Goal: Information Seeking & Learning: Find specific fact

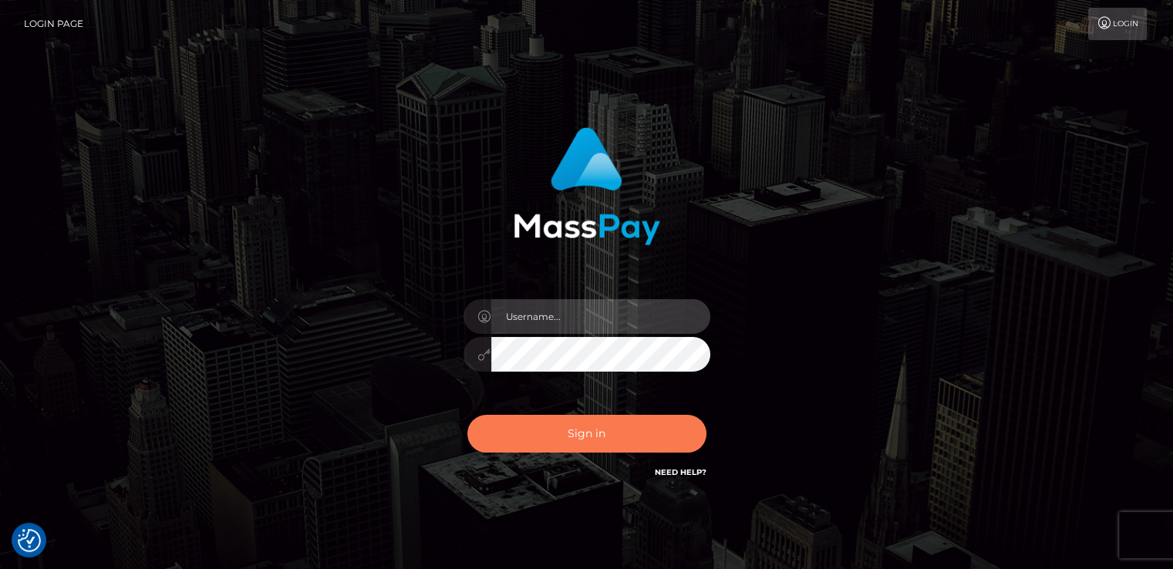
type input "nt.es"
click at [570, 435] on button "Sign in" at bounding box center [586, 434] width 239 height 38
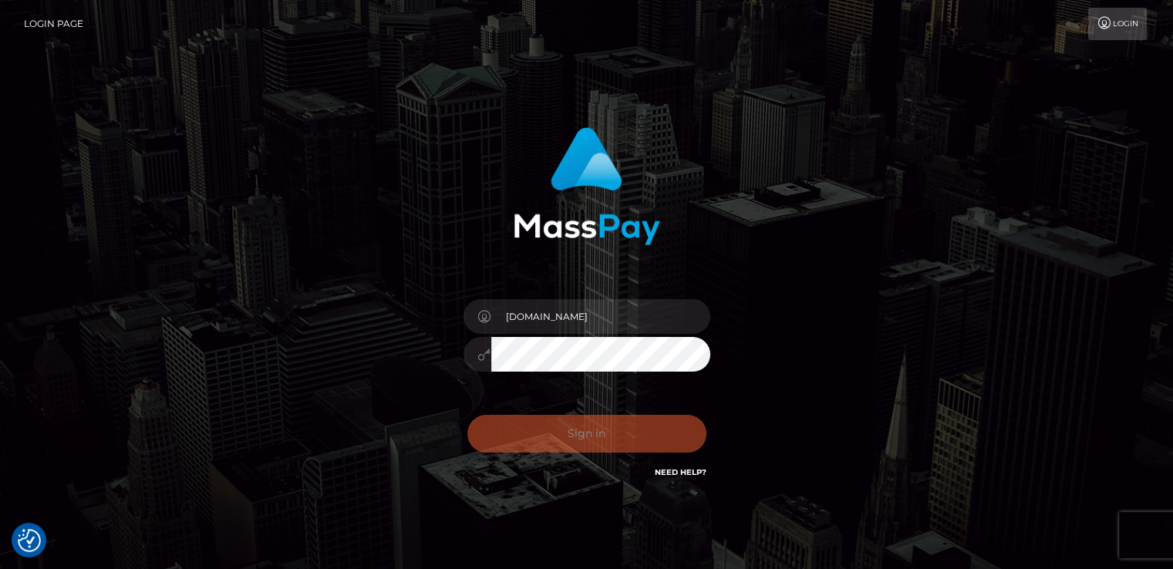
click at [570, 435] on div "Sign in Need Help?" at bounding box center [587, 440] width 270 height 69
click at [495, 439] on div "Sign in Need Help?" at bounding box center [587, 440] width 270 height 69
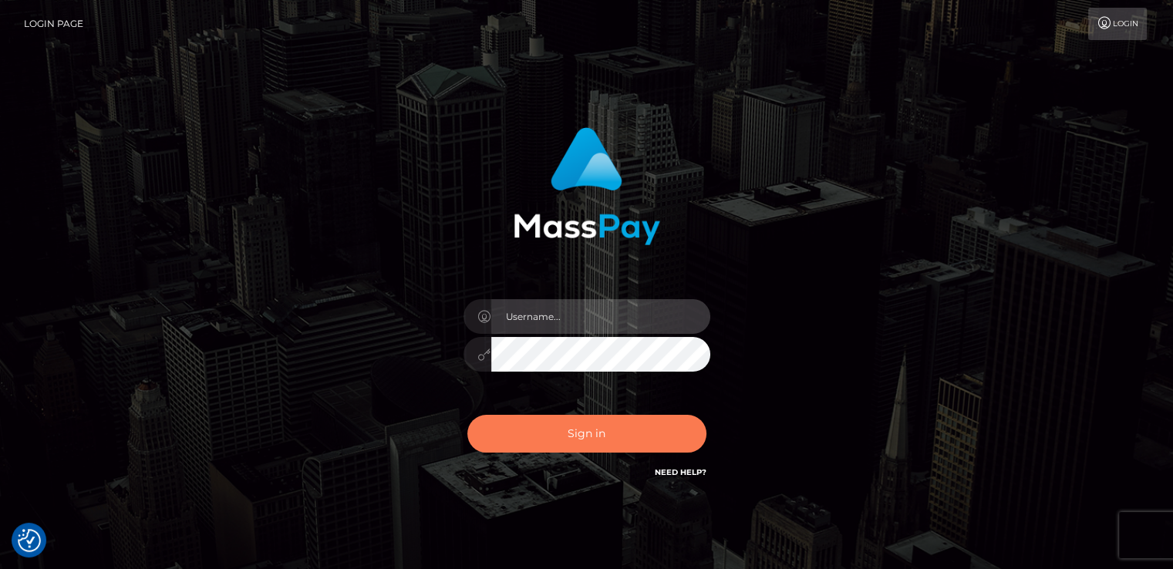
type input "[DOMAIN_NAME]"
click at [497, 436] on button "Sign in" at bounding box center [586, 434] width 239 height 38
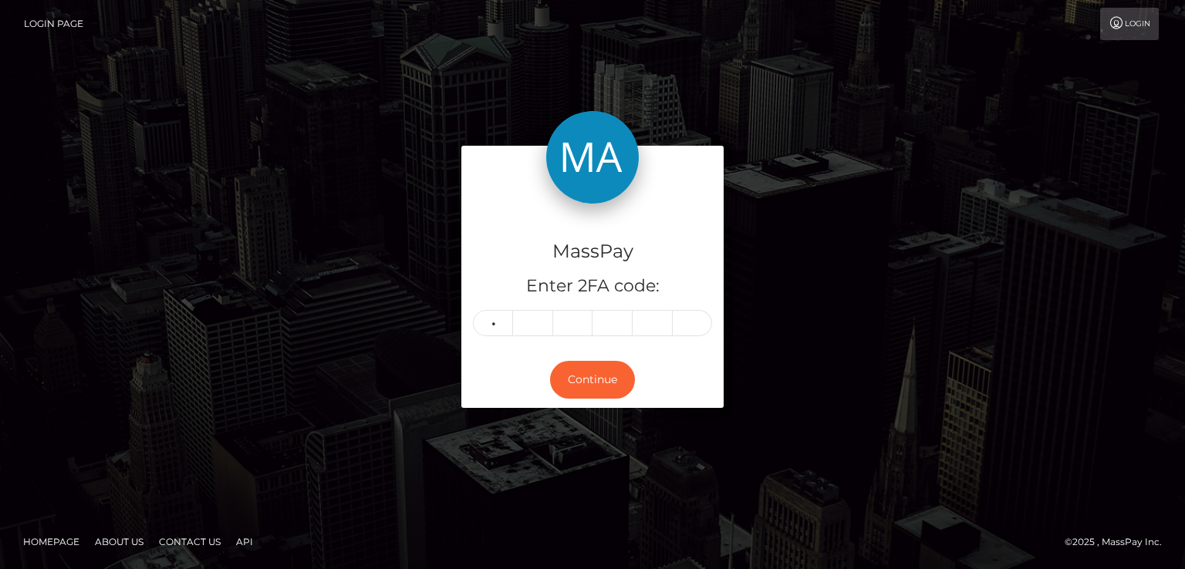
type input "3"
type input "5"
type input "4"
type input "5"
type input "0"
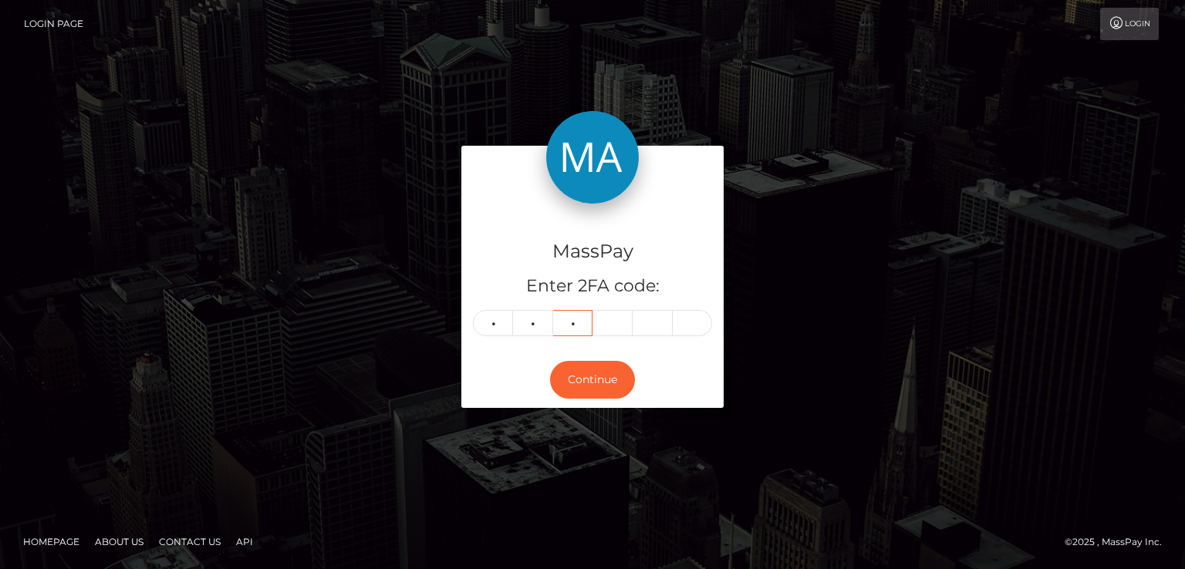
type input "1"
type input "5"
type input "7"
type input "2"
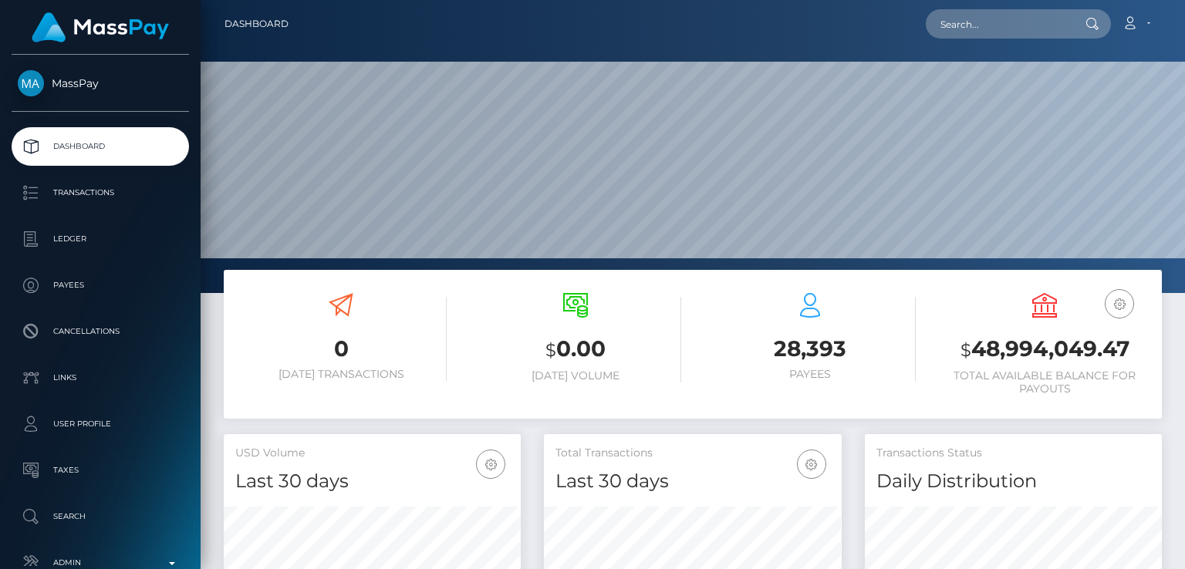
scroll to position [273, 296]
click at [1037, 23] on input "text" at bounding box center [998, 23] width 145 height 29
paste input "alanakemp718@icloud.com"
type input "alanakemp718@icloud.com"
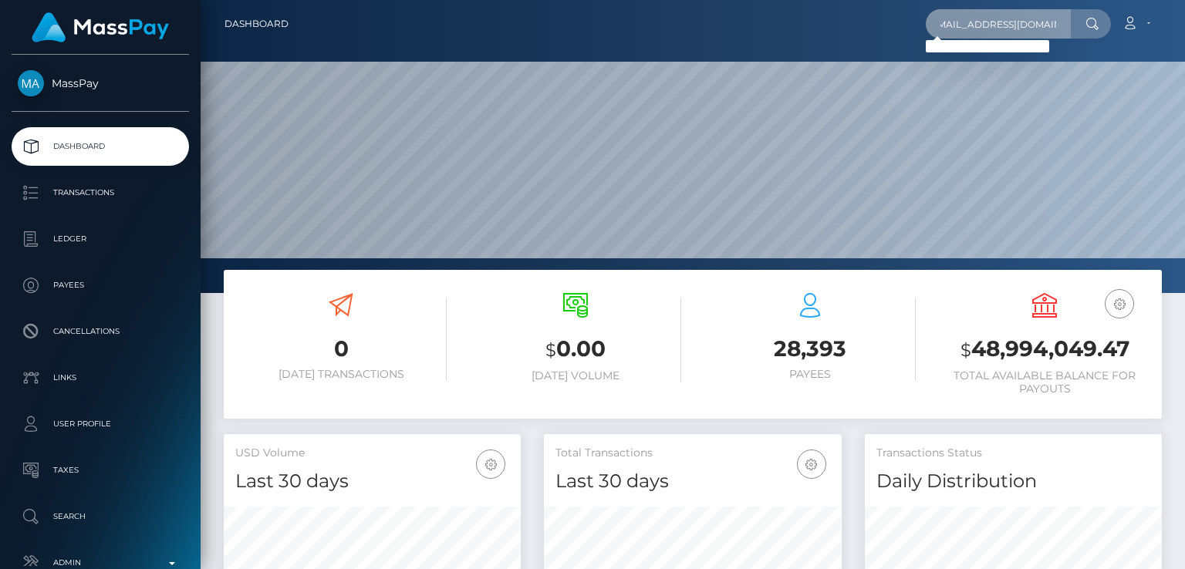
scroll to position [0, 0]
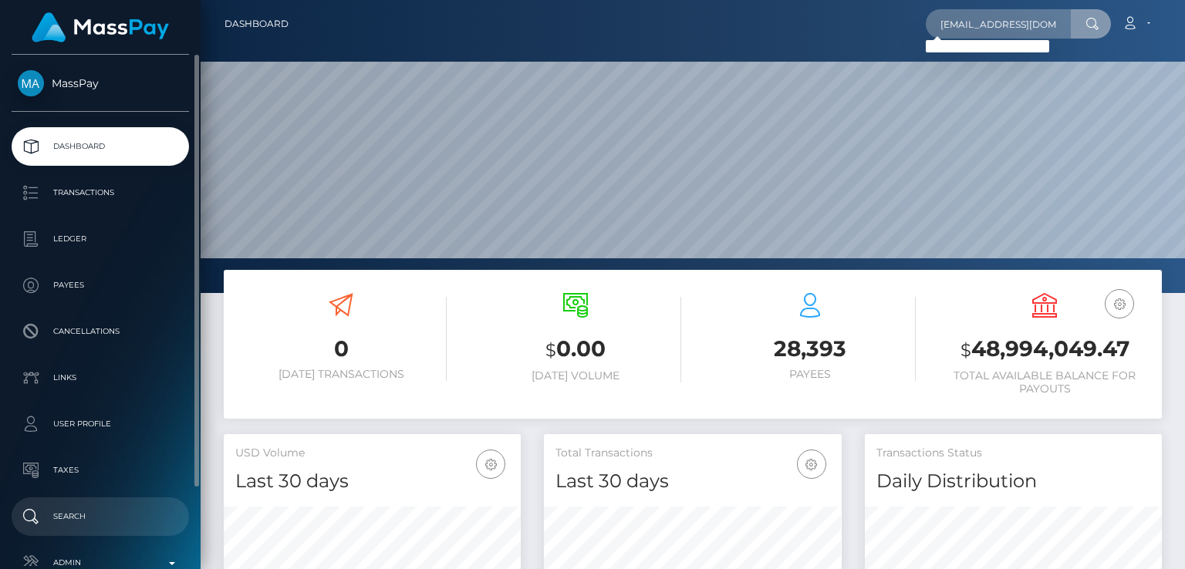
click at [63, 516] on p "Search" at bounding box center [100, 516] width 165 height 23
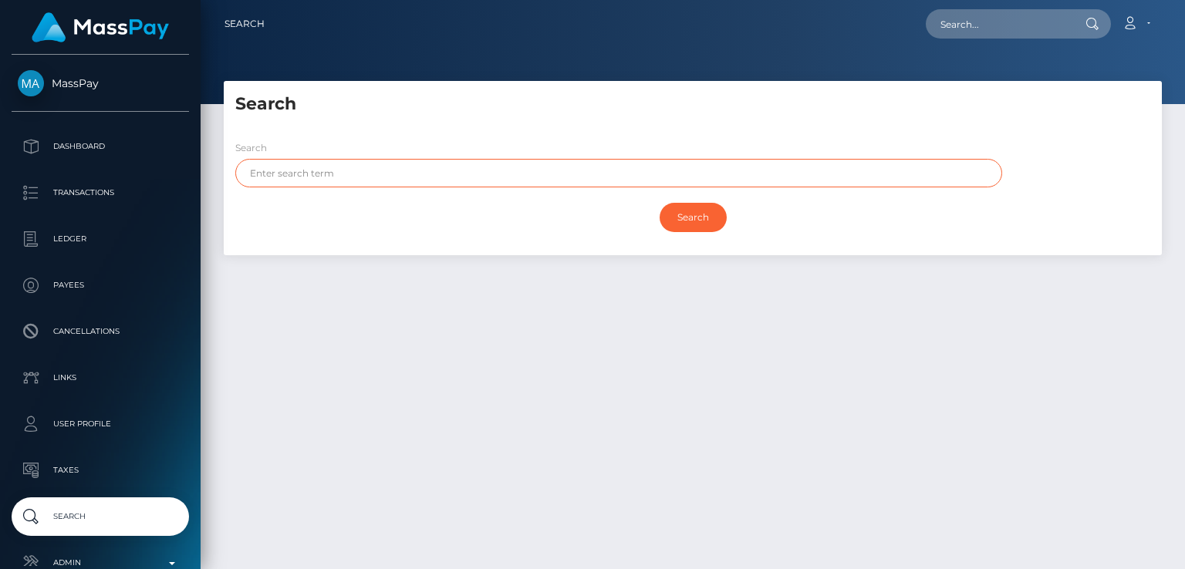
click at [390, 180] on input "text" at bounding box center [618, 173] width 767 height 29
paste input "Alana Kemp"
click at [283, 177] on input "Alana Kemp" at bounding box center [618, 173] width 767 height 29
type input "Alana"
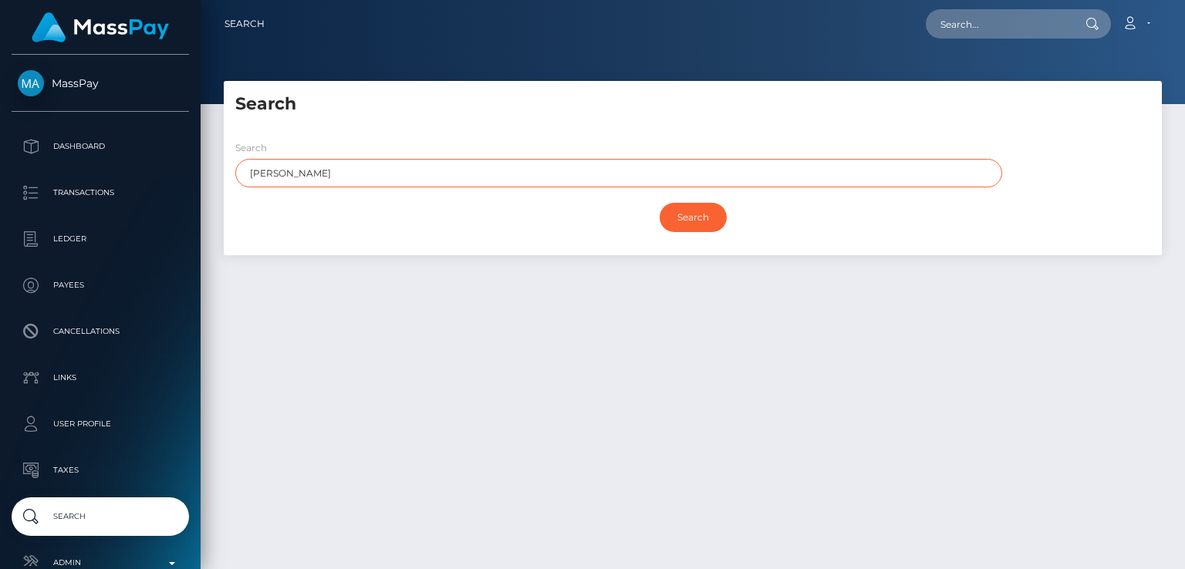
click at [659, 203] on input "Search" at bounding box center [692, 217] width 67 height 29
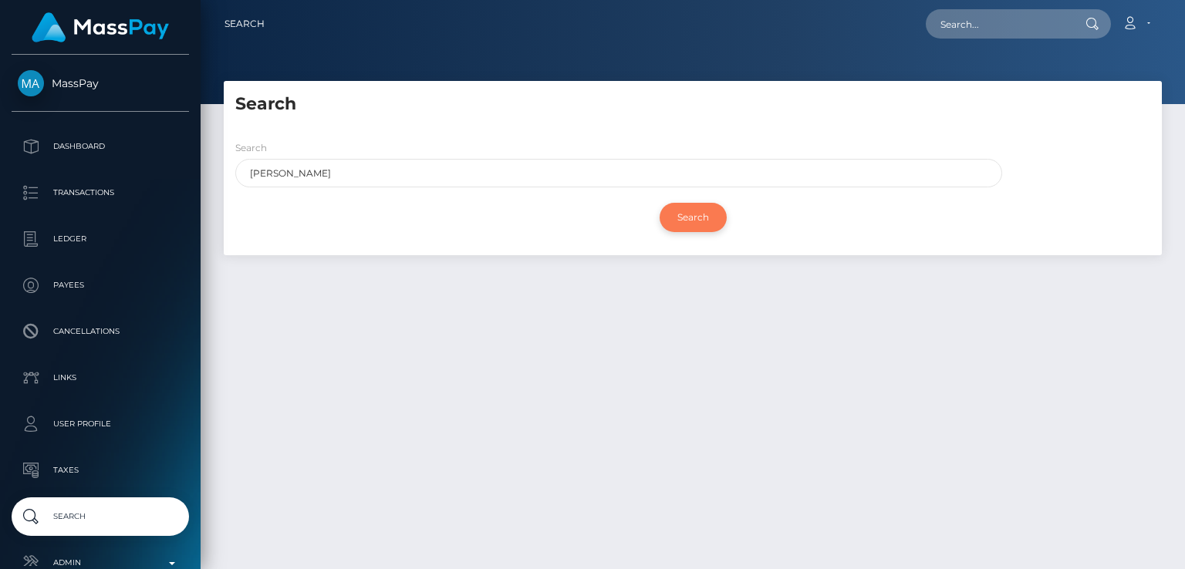
click at [692, 217] on input "Search" at bounding box center [692, 217] width 67 height 29
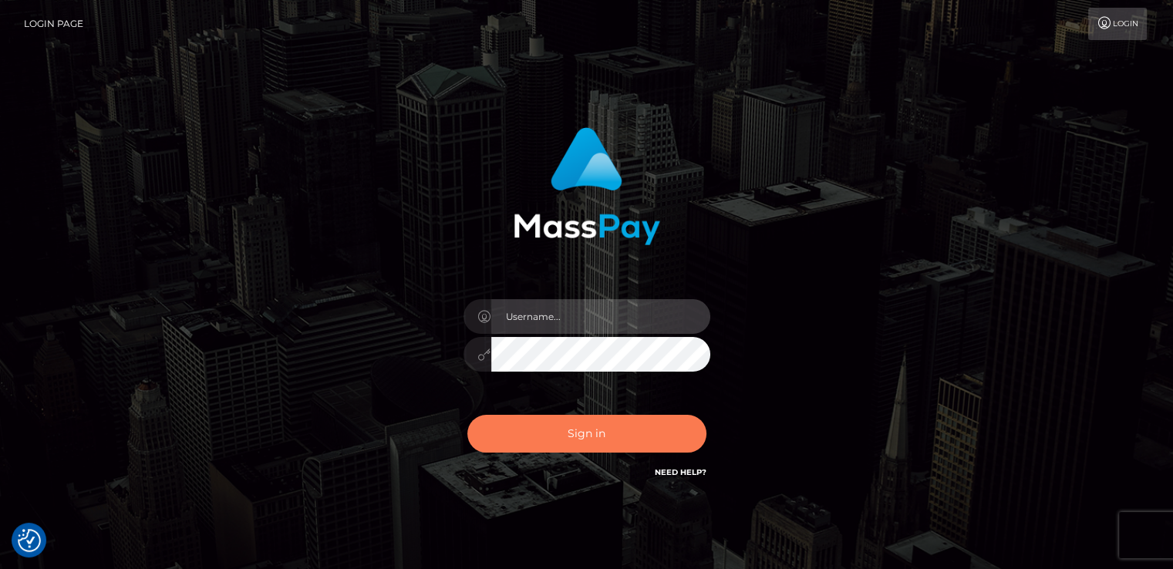
type input "[DOMAIN_NAME]"
click at [509, 426] on button "Sign in" at bounding box center [586, 434] width 239 height 38
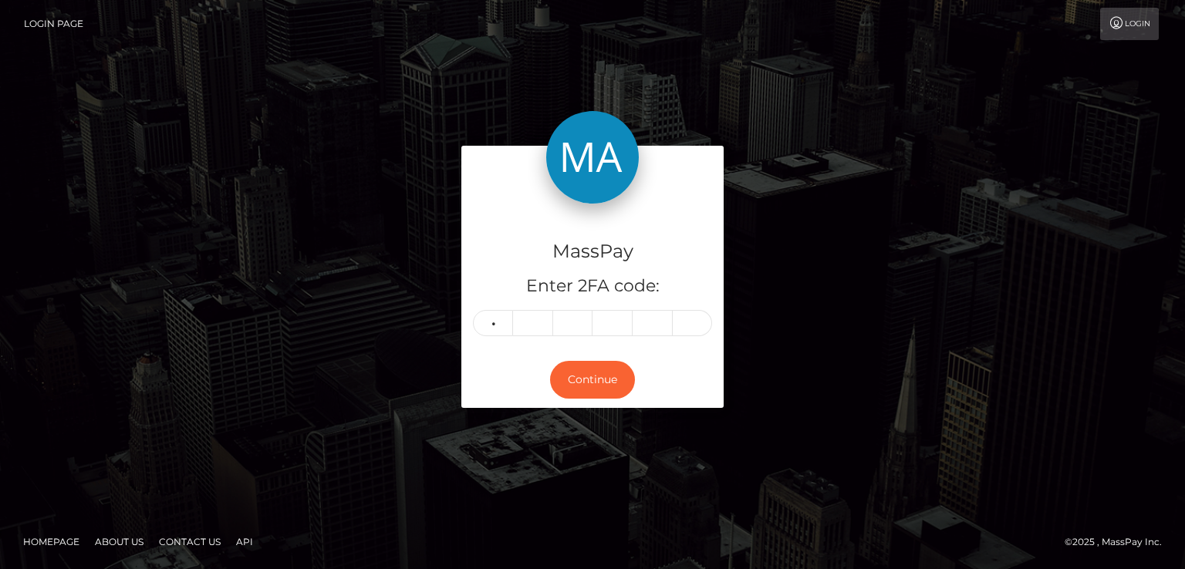
type input "7"
type input "5"
type input "8"
type input "0"
type input "1"
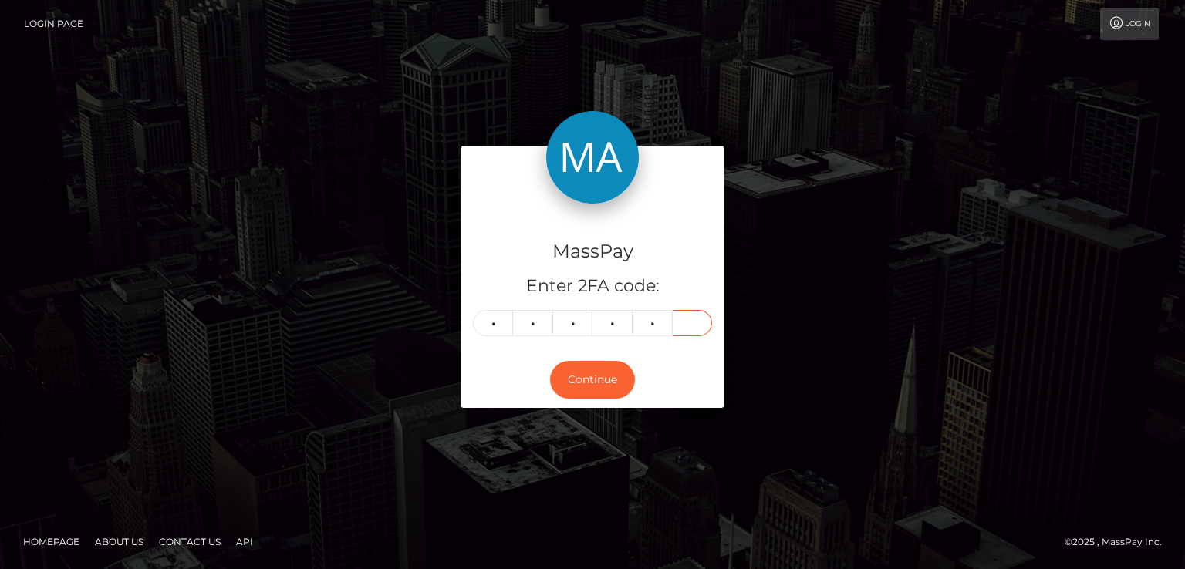
type input "4"
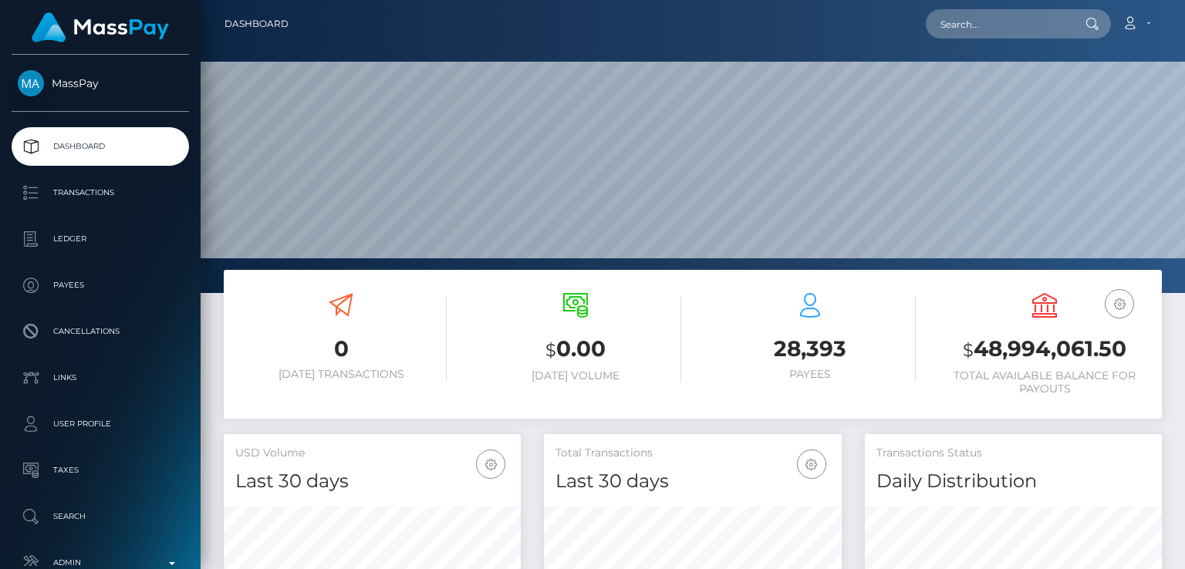
scroll to position [273, 296]
click at [1049, 17] on input "text" at bounding box center [998, 23] width 145 height 29
paste input "[EMAIL_ADDRESS][DOMAIN_NAME]"
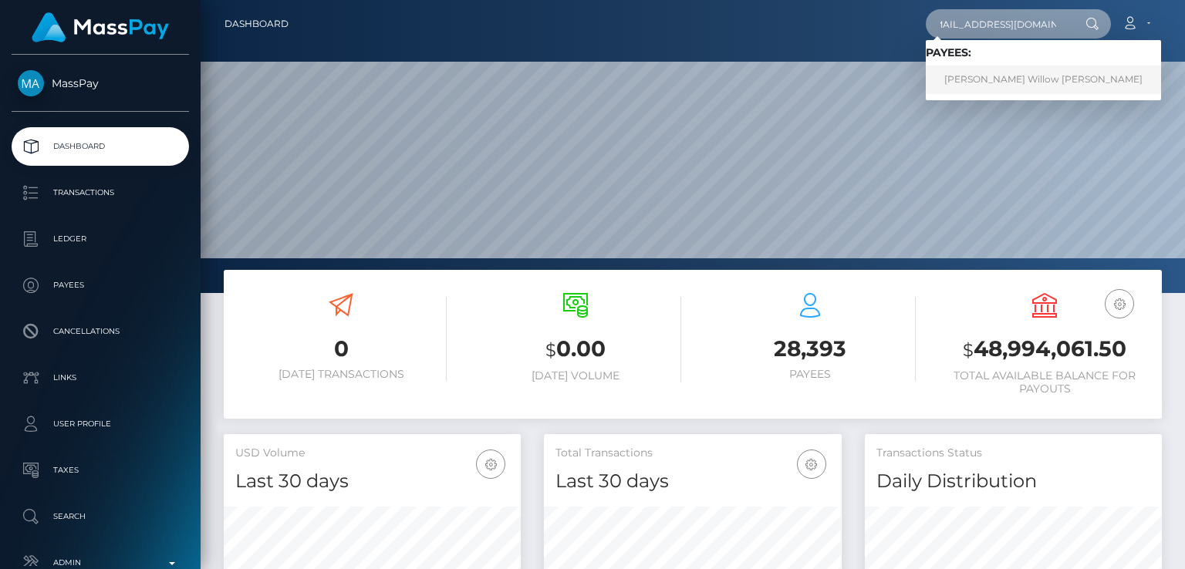
type input "[EMAIL_ADDRESS][DOMAIN_NAME]"
click at [1027, 78] on link "Brooke Willow Harrison" at bounding box center [1043, 80] width 235 height 29
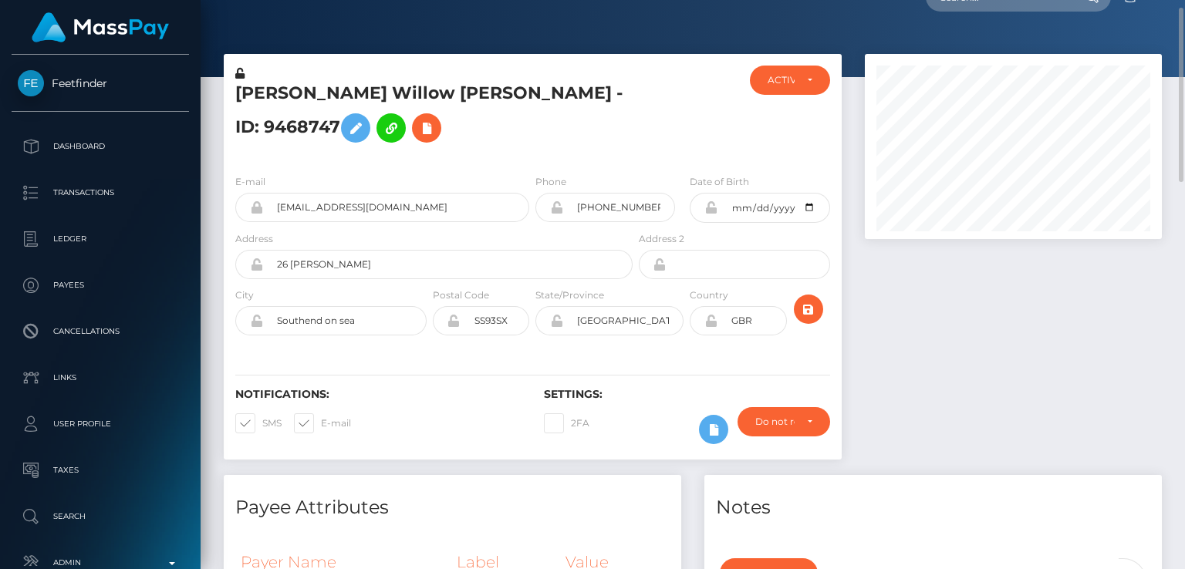
scroll to position [29, 0]
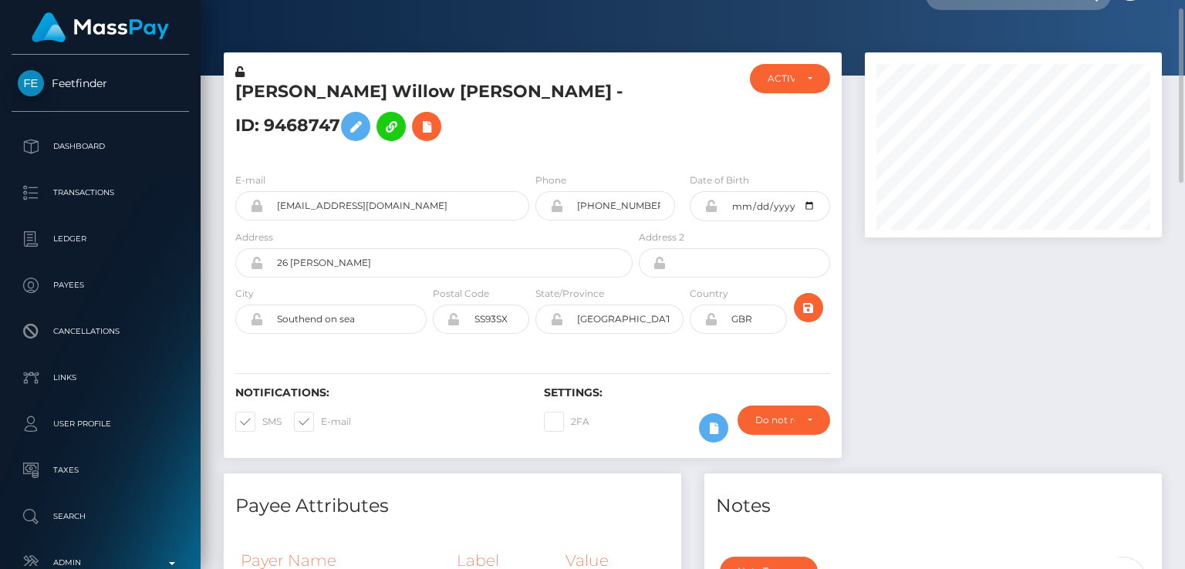
click at [284, 99] on h5 "[PERSON_NAME] Willow [PERSON_NAME] - ID: 9468747" at bounding box center [429, 114] width 389 height 69
copy h5 "Brooke"
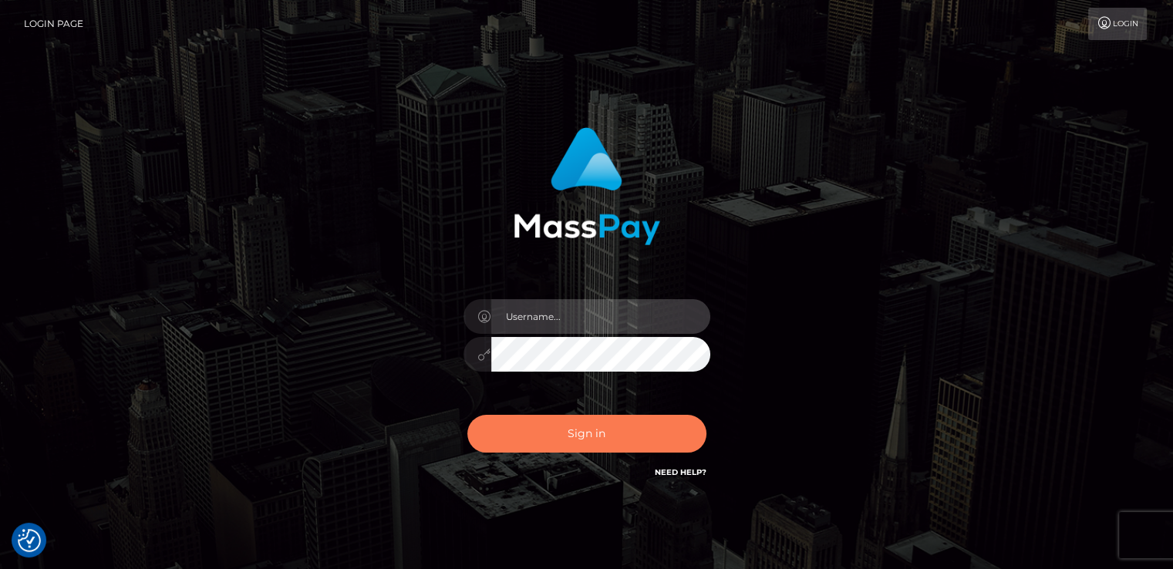
type input "[DOMAIN_NAME]"
click at [520, 434] on button "Sign in" at bounding box center [586, 434] width 239 height 38
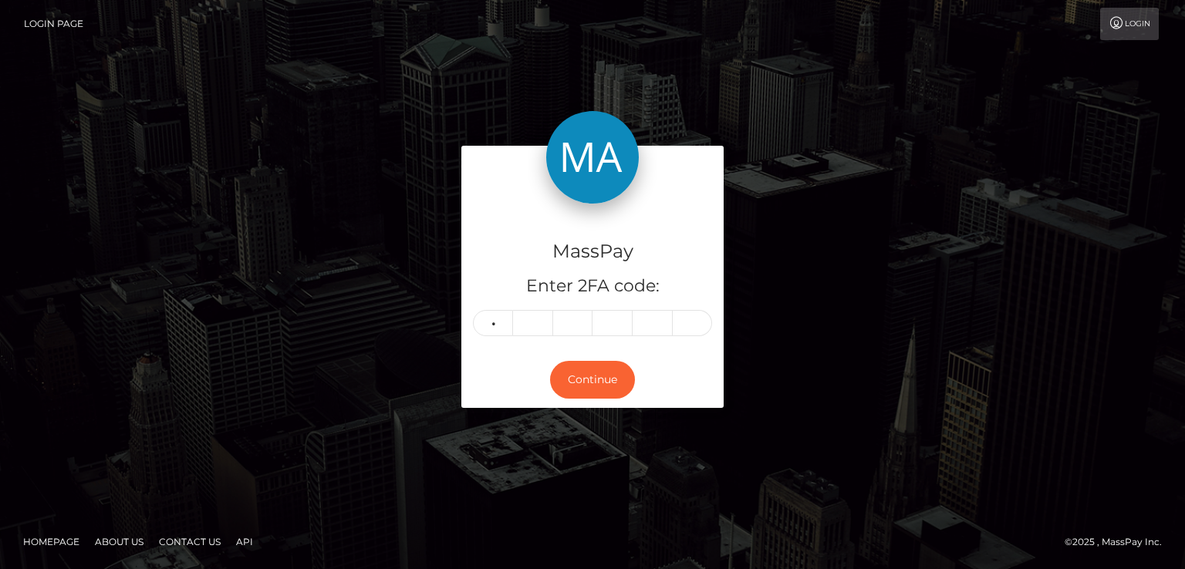
type input "4"
type input "2"
type input "8"
type input "2"
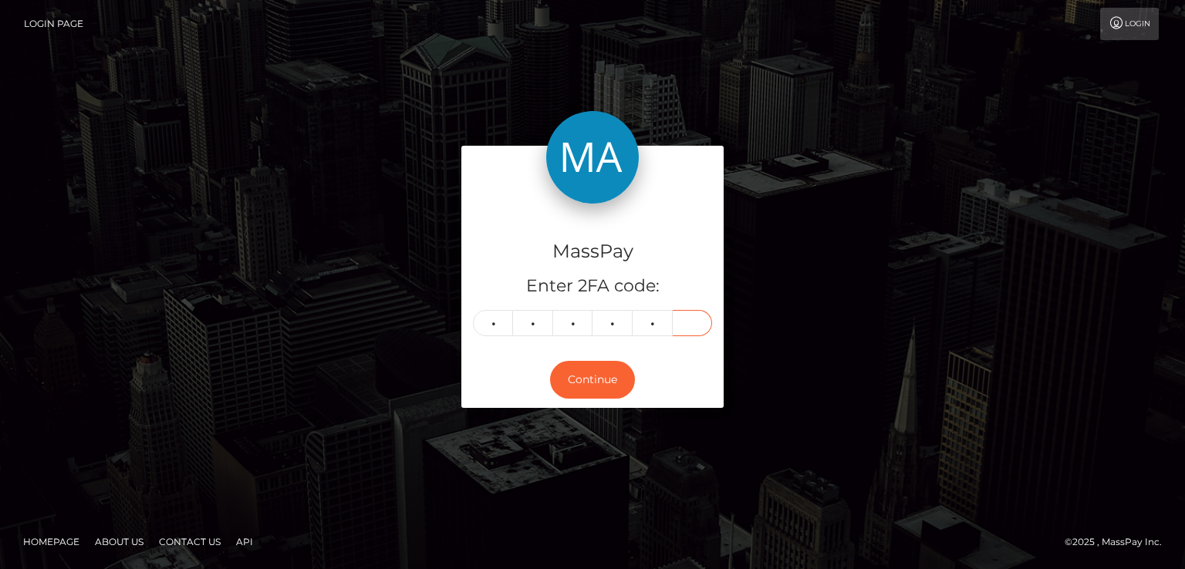
type input "9"
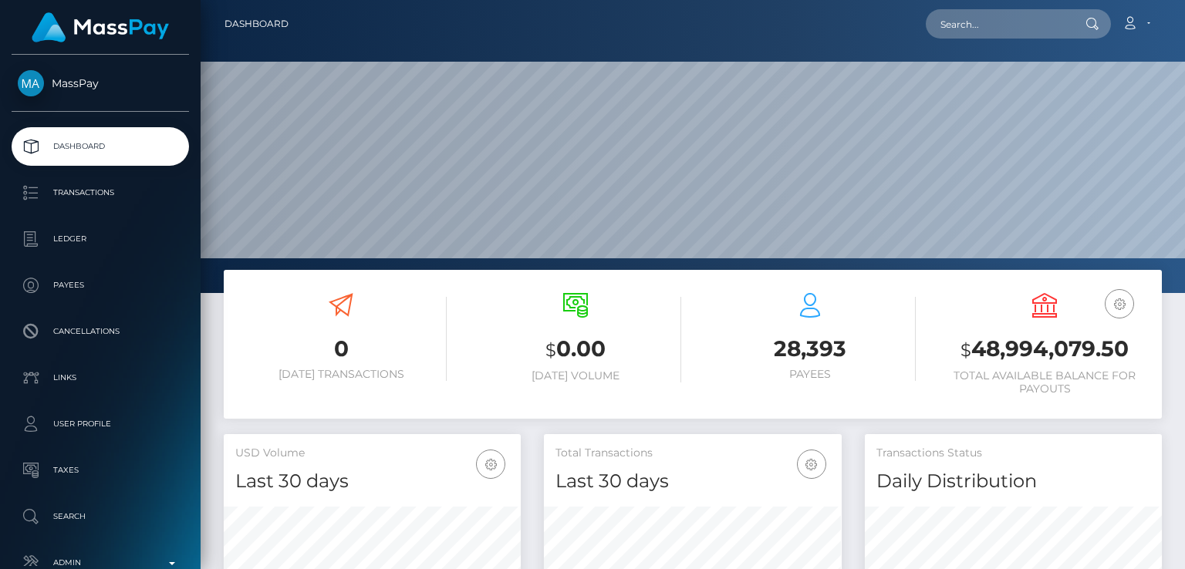
scroll to position [273, 296]
paste input "roxannesherman14@gmail.com"
type input "roxannesherman14@gmail.com"
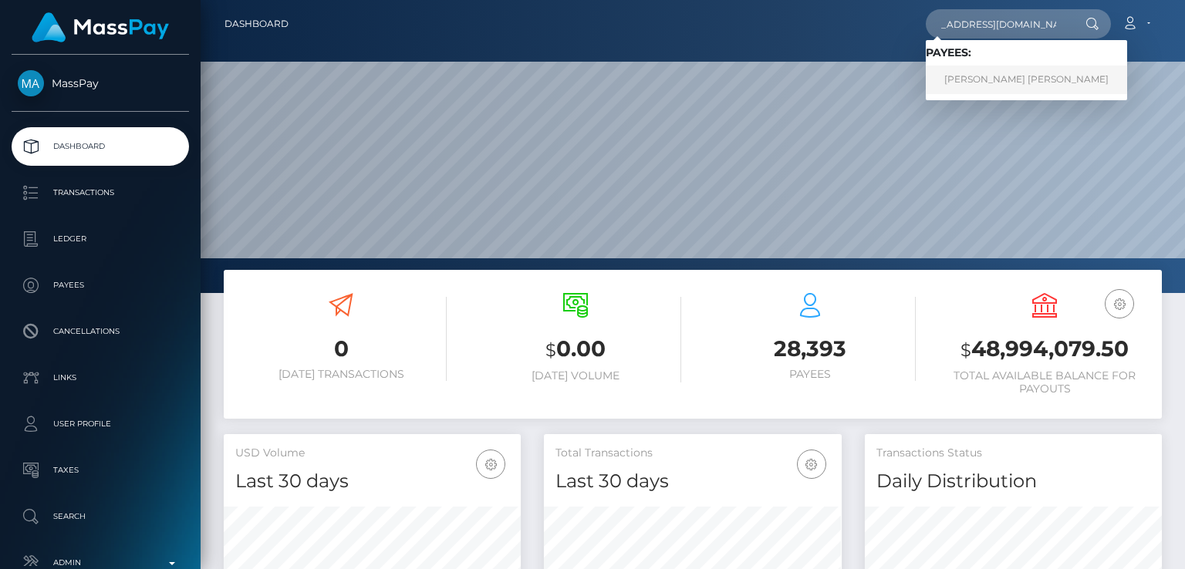
scroll to position [0, 0]
click at [963, 69] on link "ROXANNE MARLIE SHERMAN" at bounding box center [1026, 80] width 201 height 29
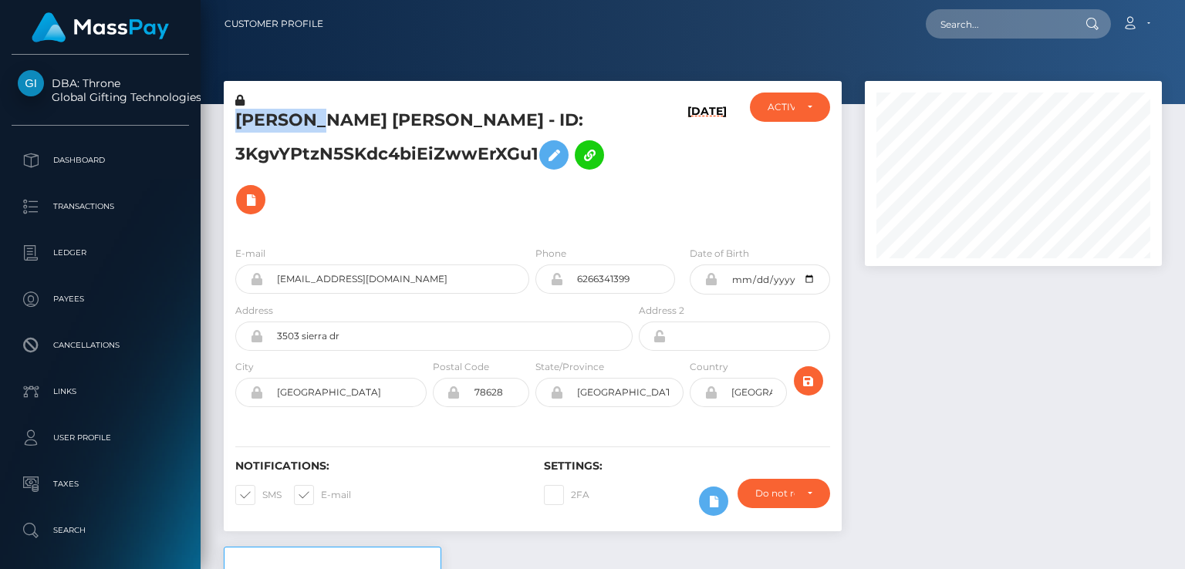
scroll to position [185, 296]
click at [440, 531] on div "Notifications: SMS E-mail Settings: 2FA" at bounding box center [533, 477] width 618 height 109
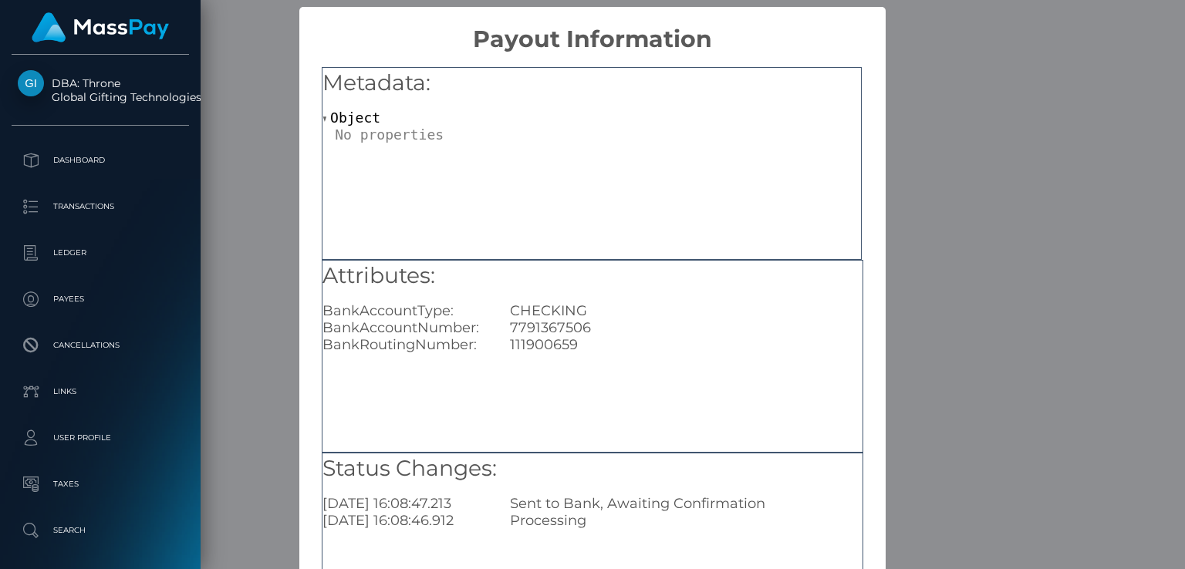
click at [529, 333] on div "7791367506" at bounding box center [685, 327] width 375 height 17
copy div "7791367506"
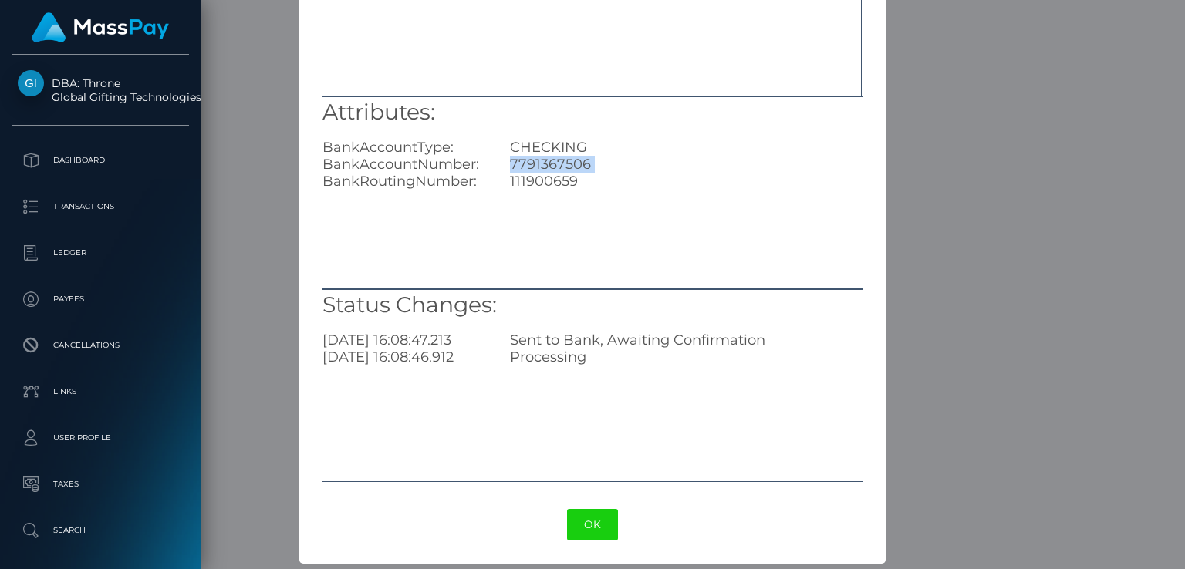
scroll to position [164, 0]
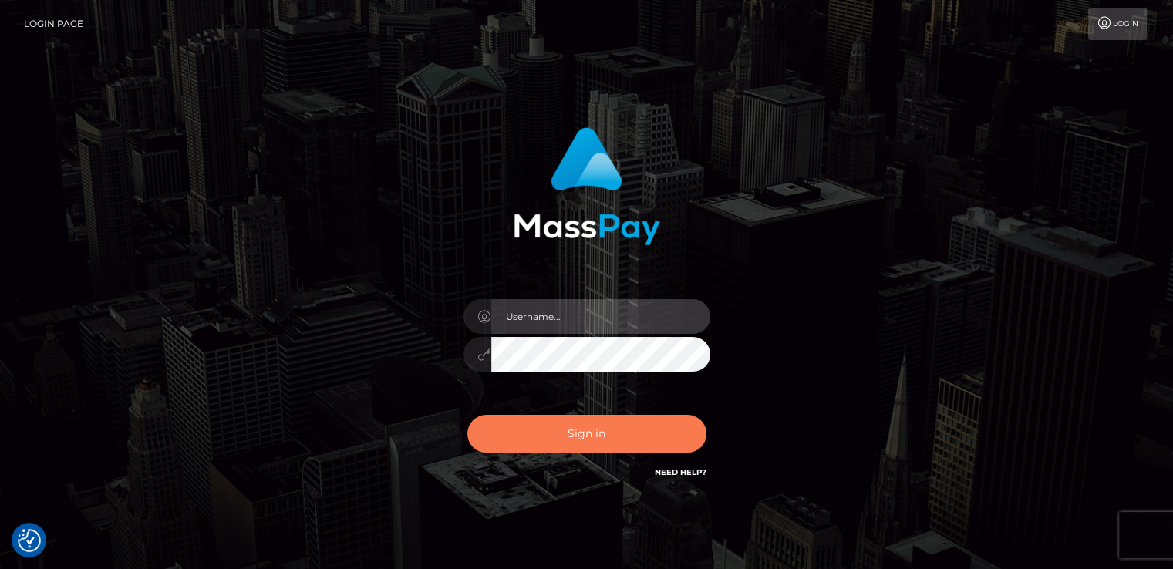
type input "[DOMAIN_NAME]"
click at [535, 444] on button "Sign in" at bounding box center [586, 434] width 239 height 38
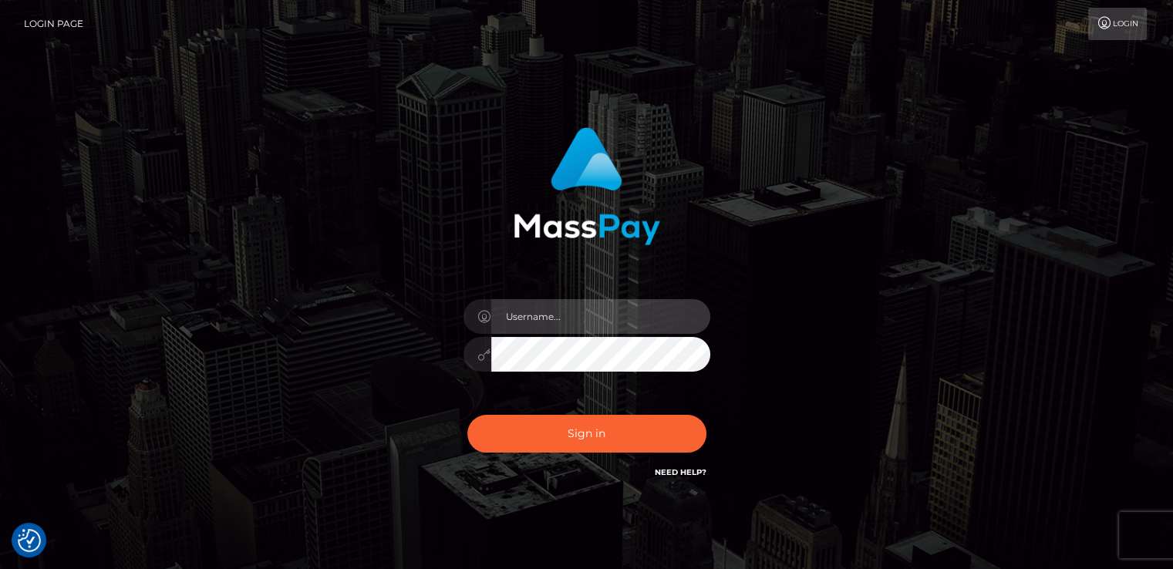
type input "[DOMAIN_NAME]"
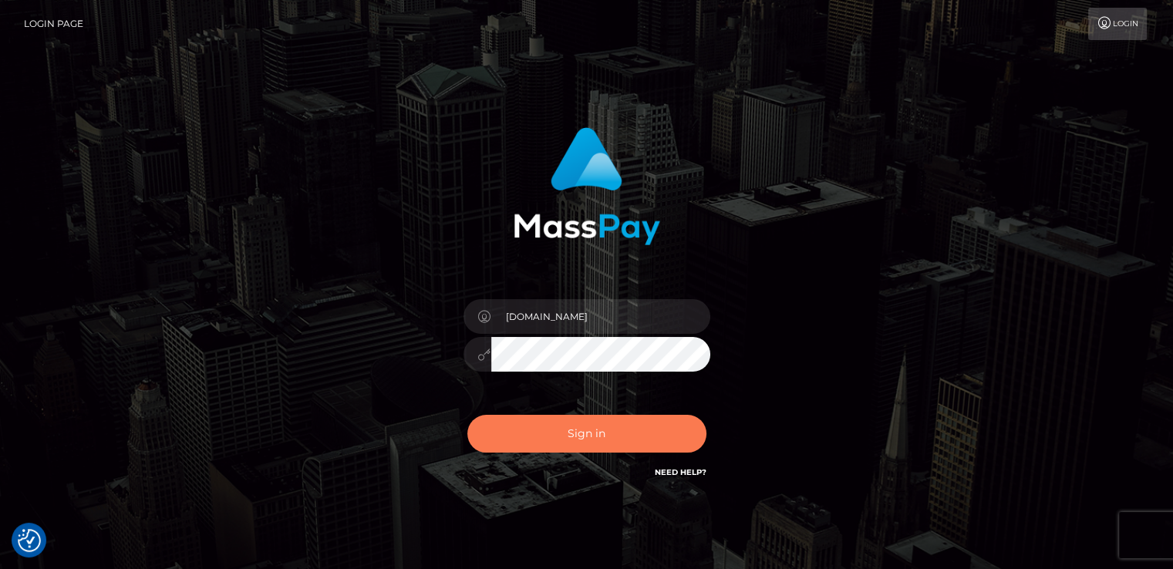
click at [535, 444] on button "Sign in" at bounding box center [586, 434] width 239 height 38
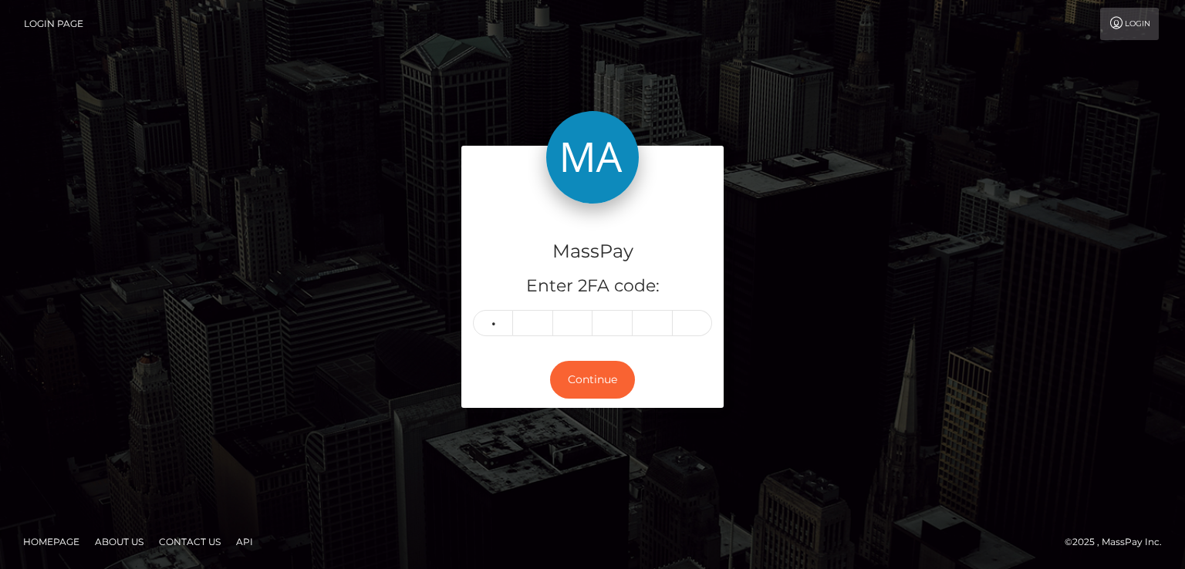
type input "4"
type input "5"
type input "0"
type input "6"
type input "8"
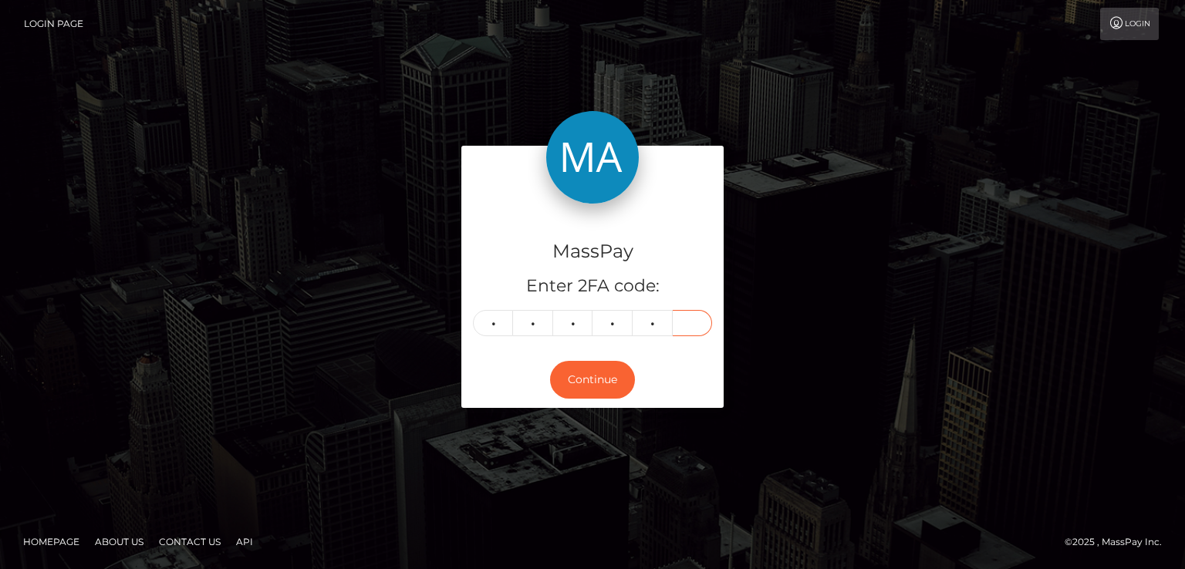
type input "2"
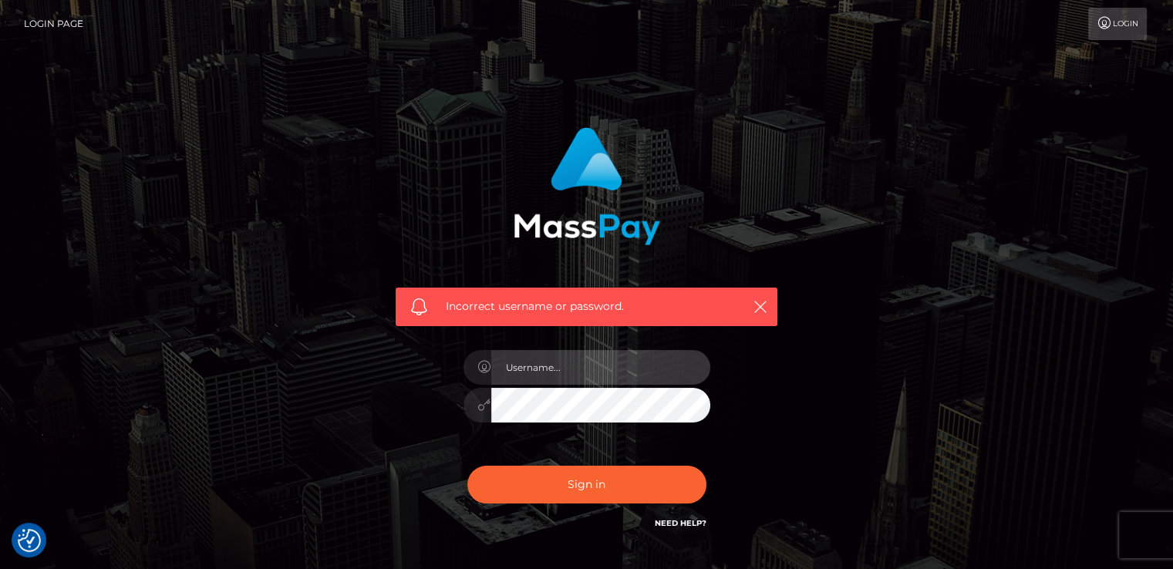
type input "[DOMAIN_NAME]"
click at [535, 444] on div "[DOMAIN_NAME]" at bounding box center [587, 398] width 270 height 118
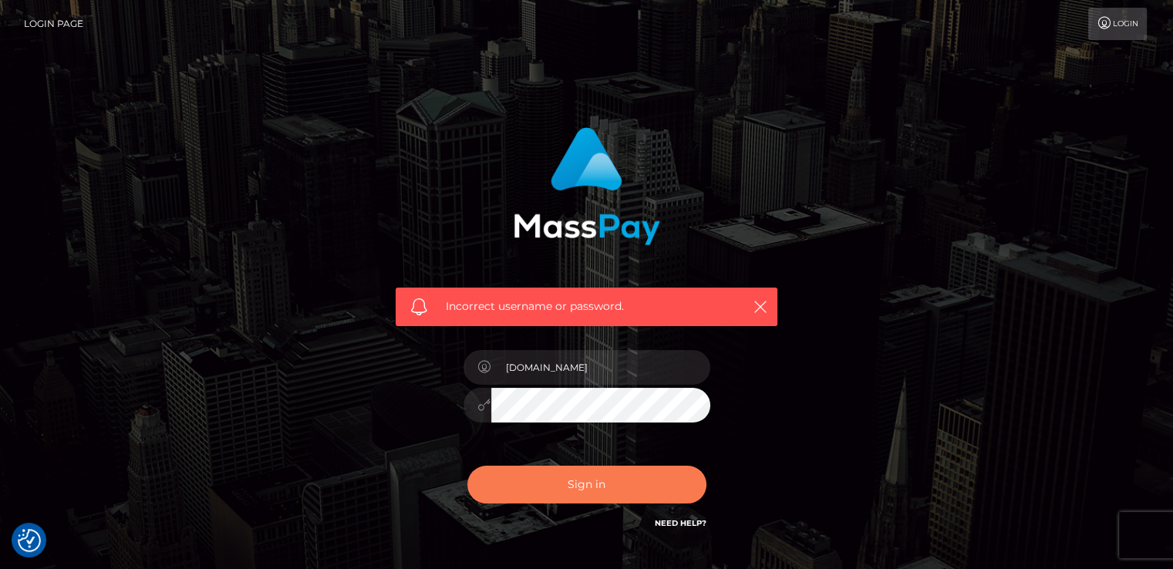
click at [535, 471] on button "Sign in" at bounding box center [586, 485] width 239 height 38
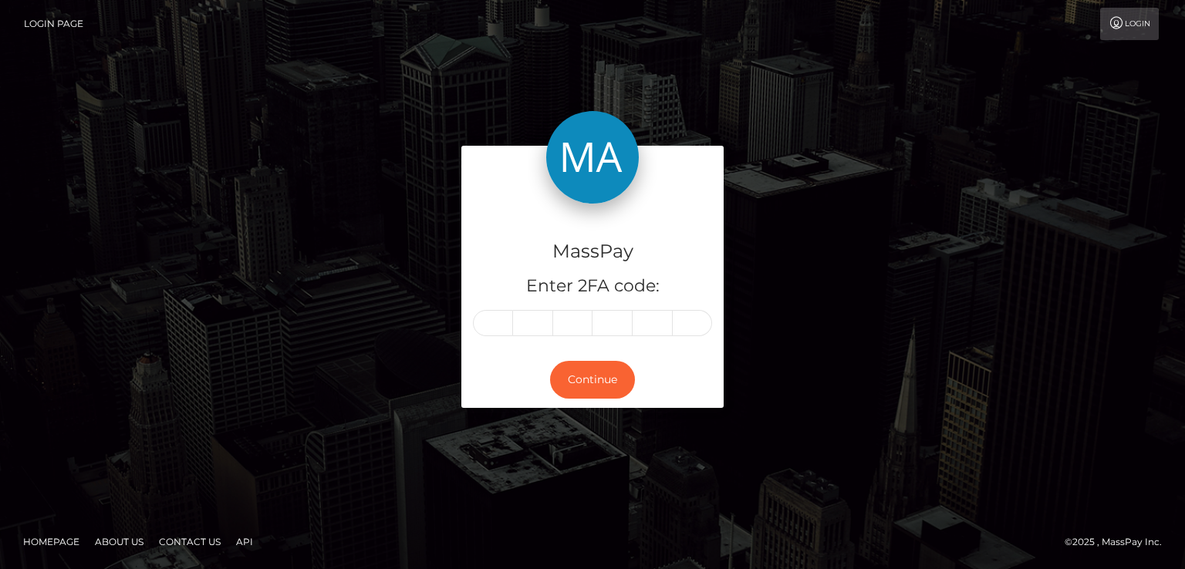
click at [535, 487] on div "MassPay Enter 2FA code: Continue" at bounding box center [592, 284] width 1185 height 508
click at [501, 319] on input "text" at bounding box center [493, 323] width 40 height 26
type input "9"
type input "4"
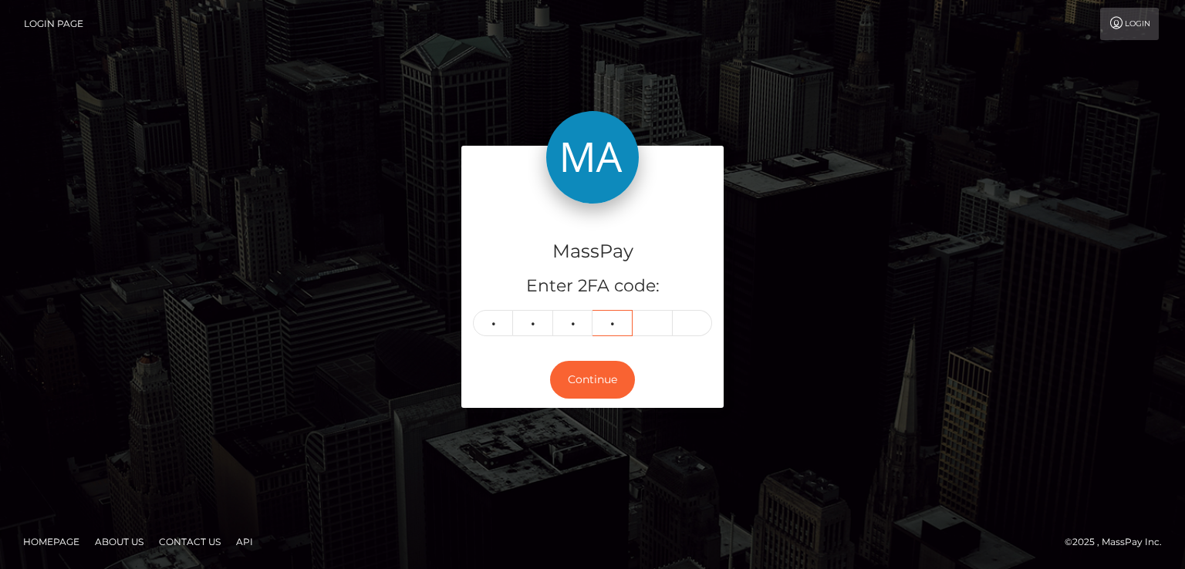
type input "6"
type input "4"
type input "3"
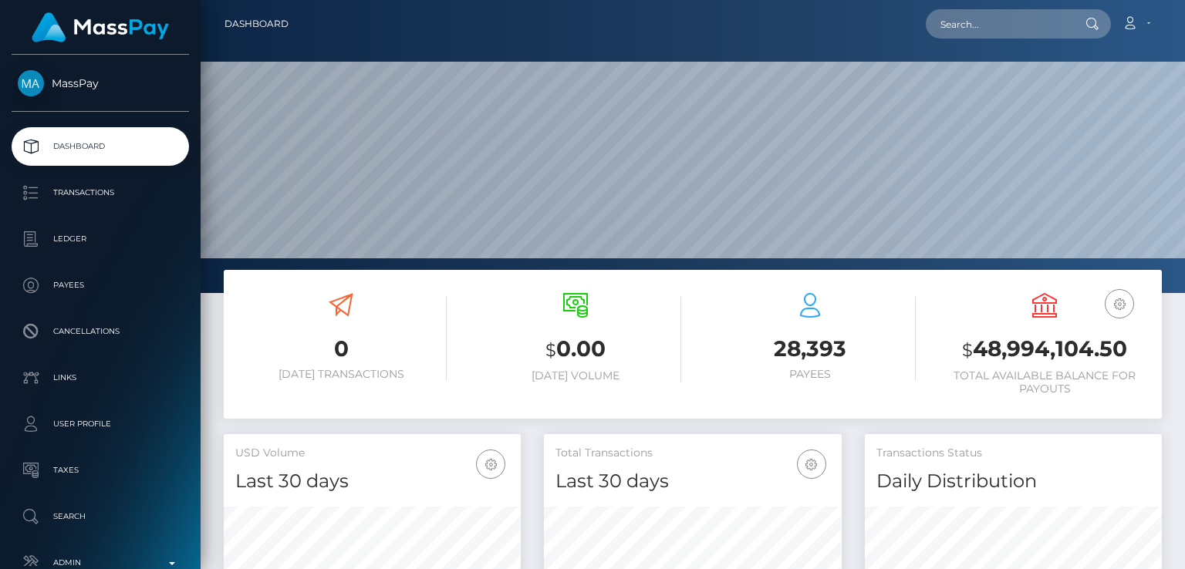
scroll to position [273, 296]
click at [1049, 19] on input "text" at bounding box center [998, 23] width 145 height 29
paste input "[EMAIL_ADDRESS][DOMAIN_NAME]"
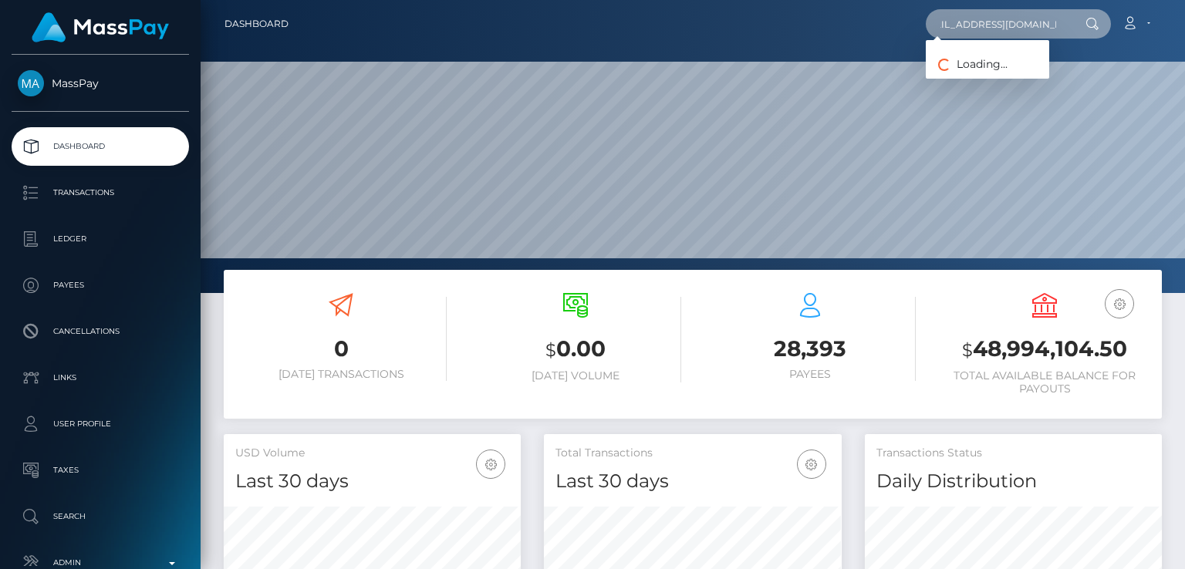
type input "[EMAIL_ADDRESS][DOMAIN_NAME]"
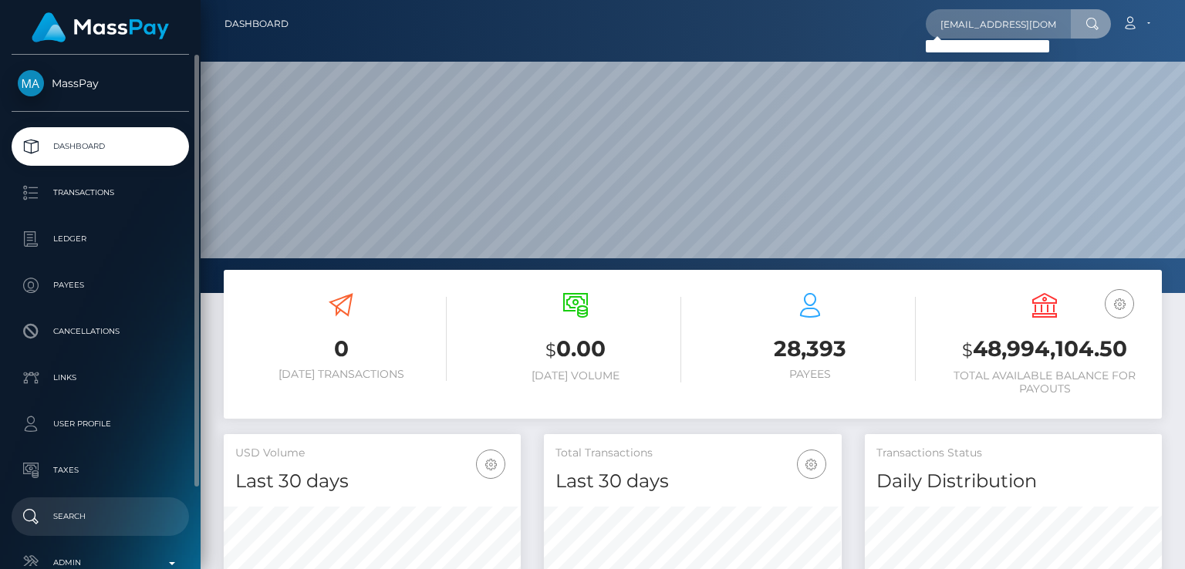
click at [79, 518] on p "Search" at bounding box center [100, 516] width 165 height 23
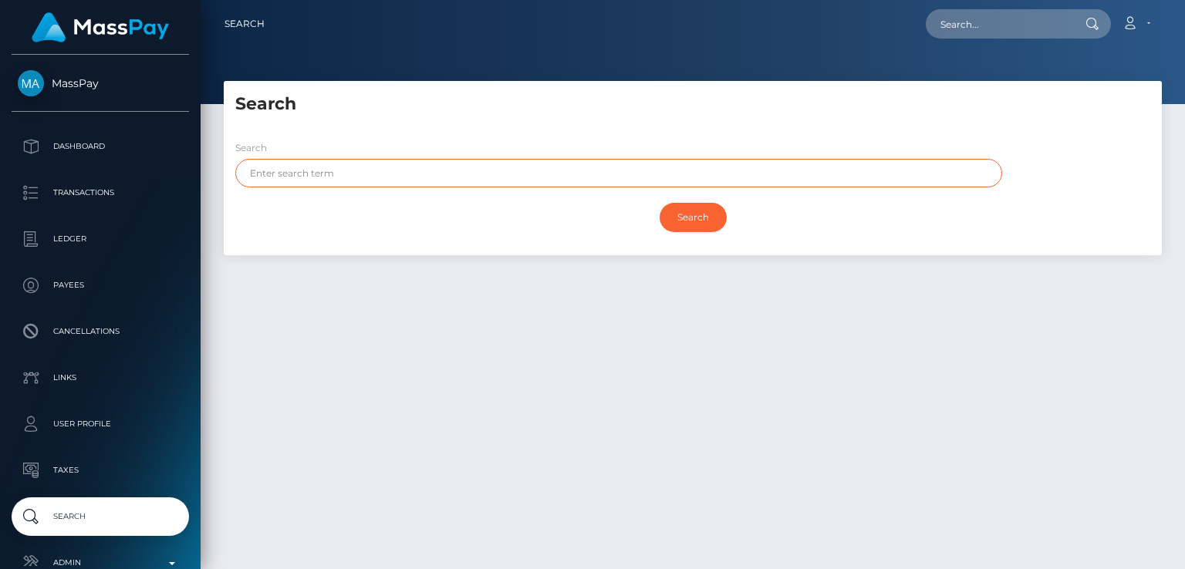
click at [311, 170] on input "text" at bounding box center [618, 173] width 767 height 29
paste input "Karen"
type input "Karen"
click at [659, 203] on input "Search" at bounding box center [692, 217] width 67 height 29
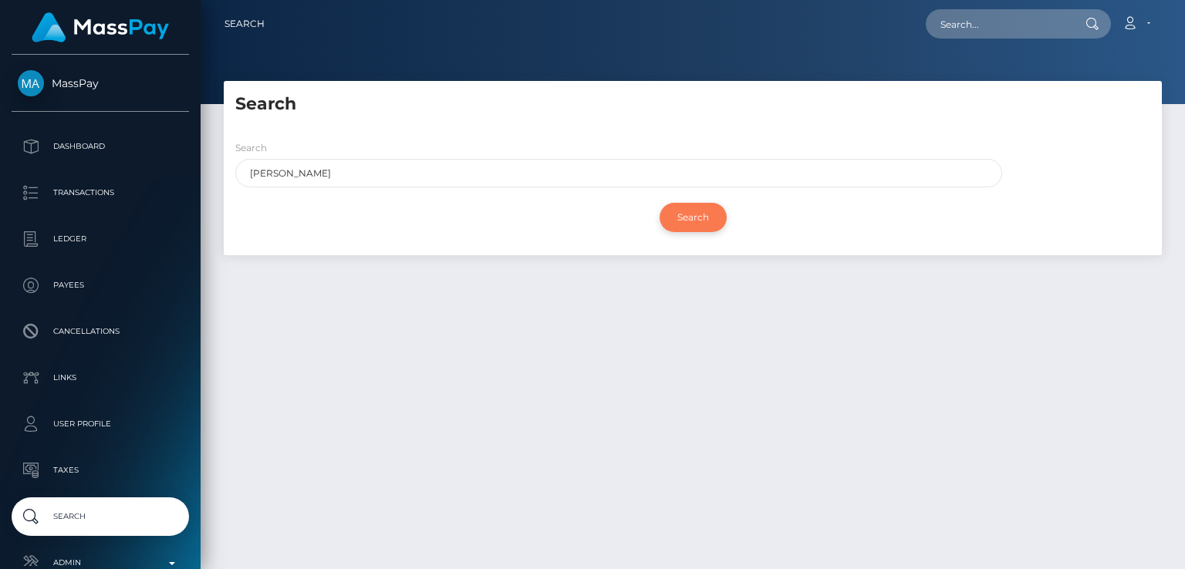
click at [686, 214] on input "Search" at bounding box center [692, 217] width 67 height 29
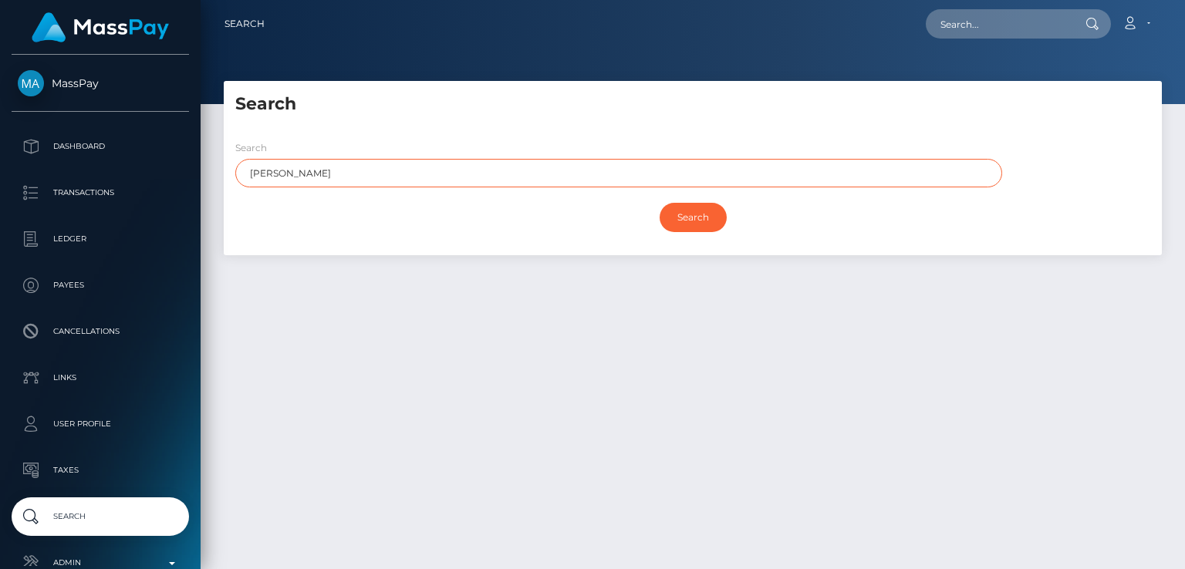
click at [454, 170] on input "Karen" at bounding box center [618, 173] width 767 height 29
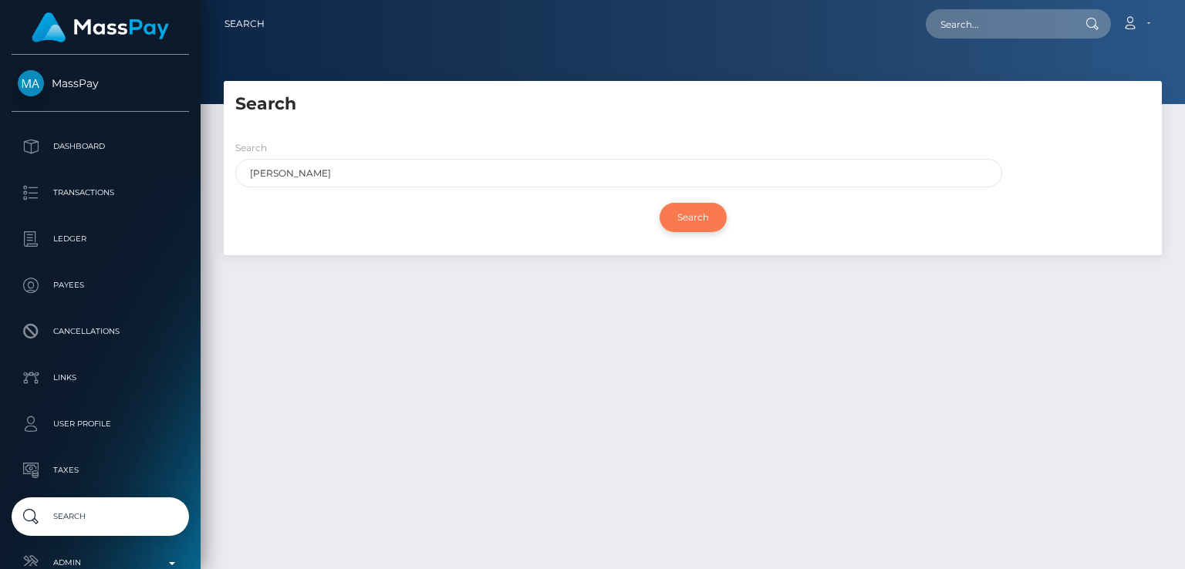
click at [712, 220] on input "Search" at bounding box center [692, 217] width 67 height 29
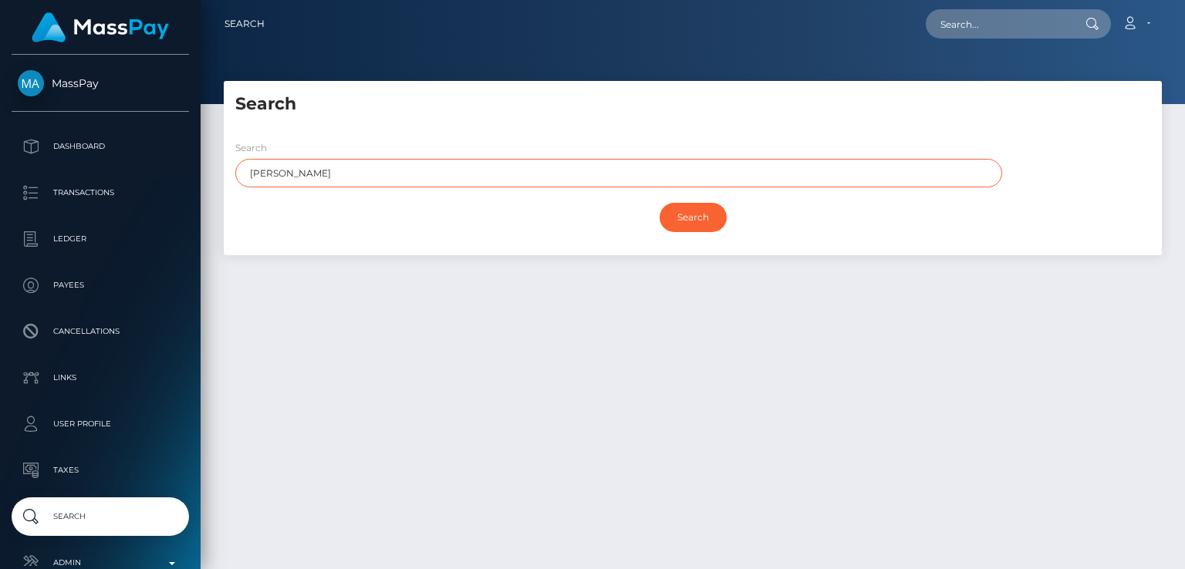
click at [558, 163] on input "Karen" at bounding box center [618, 173] width 767 height 29
